Goal: Task Accomplishment & Management: Manage account settings

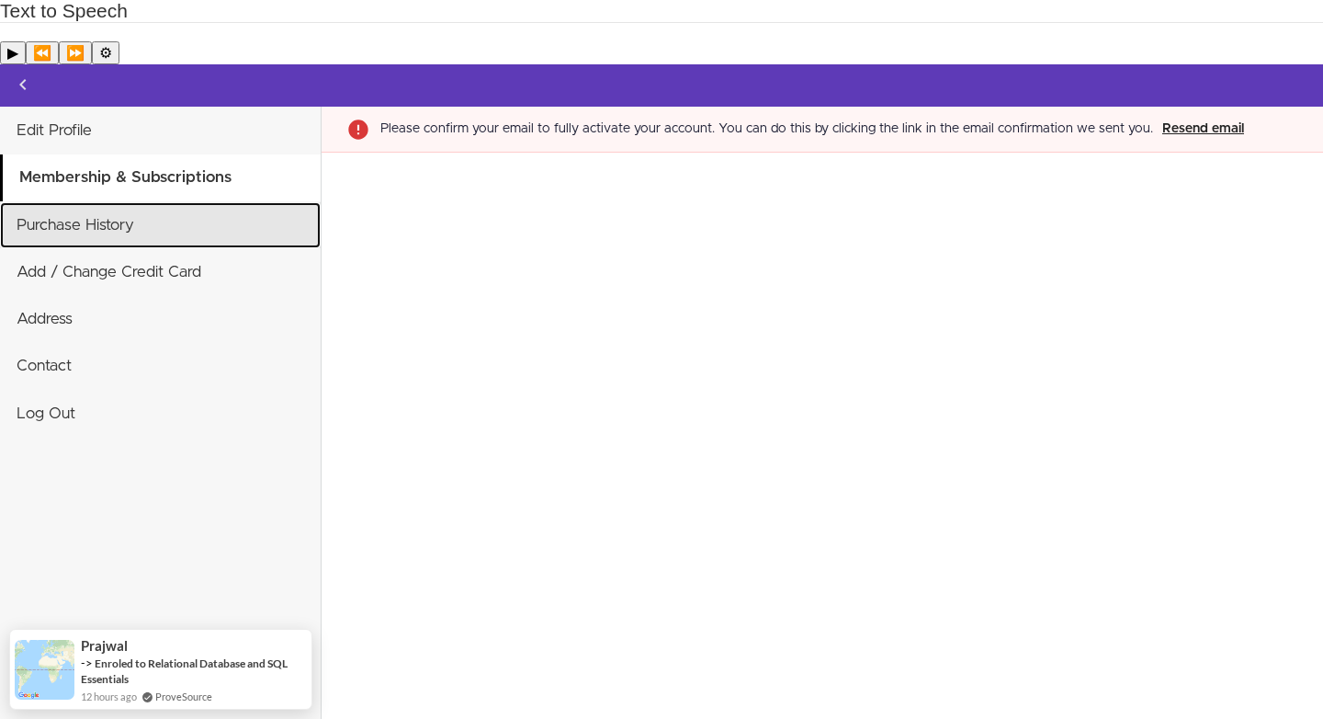
click at [92, 202] on link "Purchase History" at bounding box center [160, 225] width 321 height 46
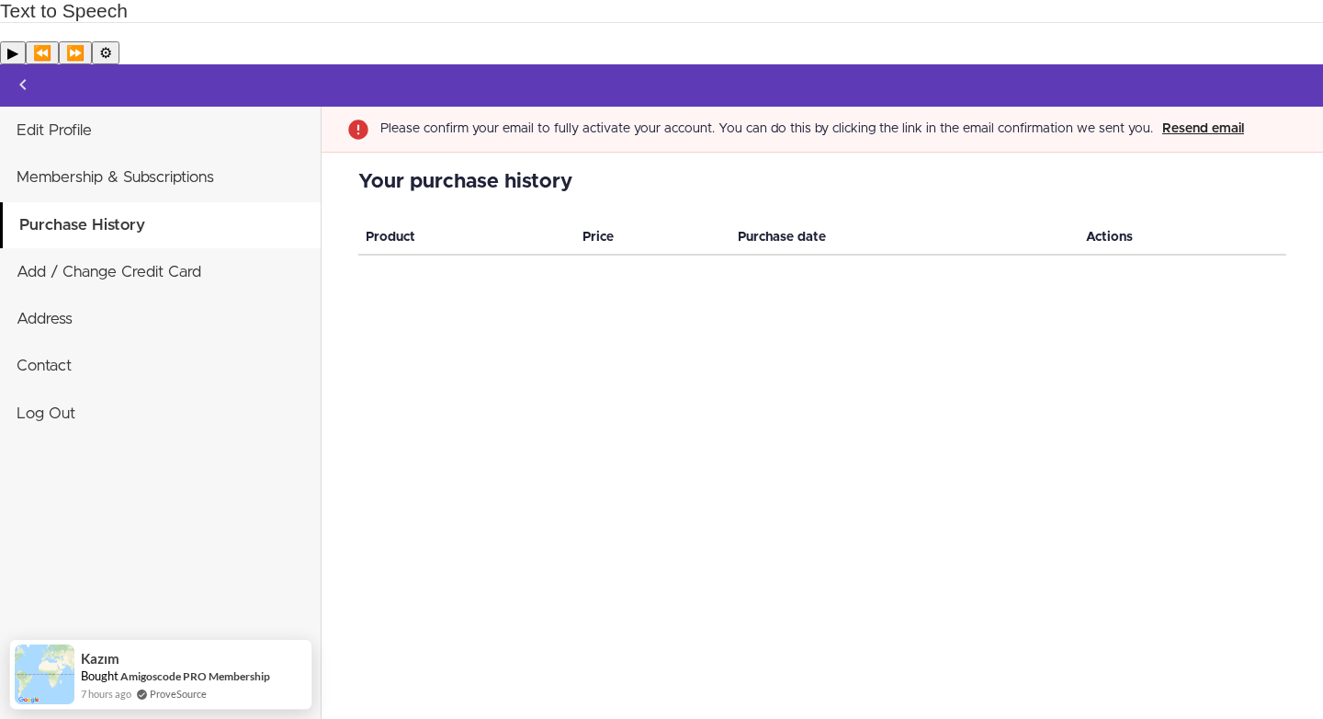
click at [1197, 119] on button "Resend email" at bounding box center [1203, 129] width 93 height 21
